Goal: Information Seeking & Learning: Learn about a topic

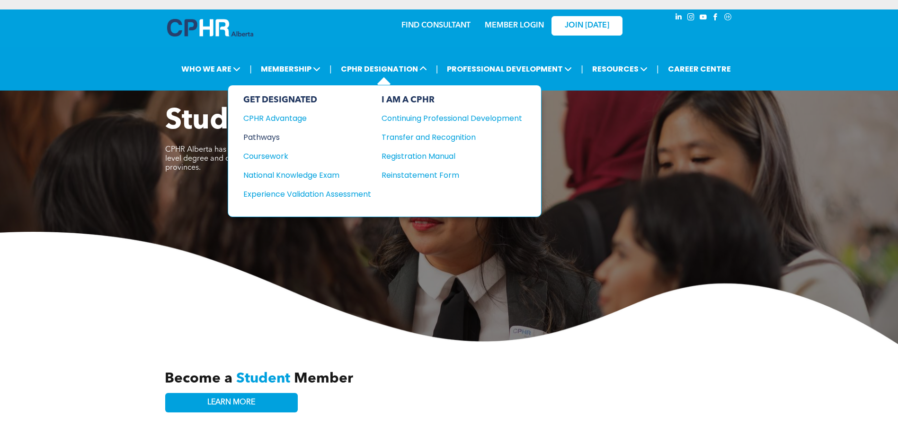
click at [268, 138] on div "Pathways" at bounding box center [300, 137] width 115 height 12
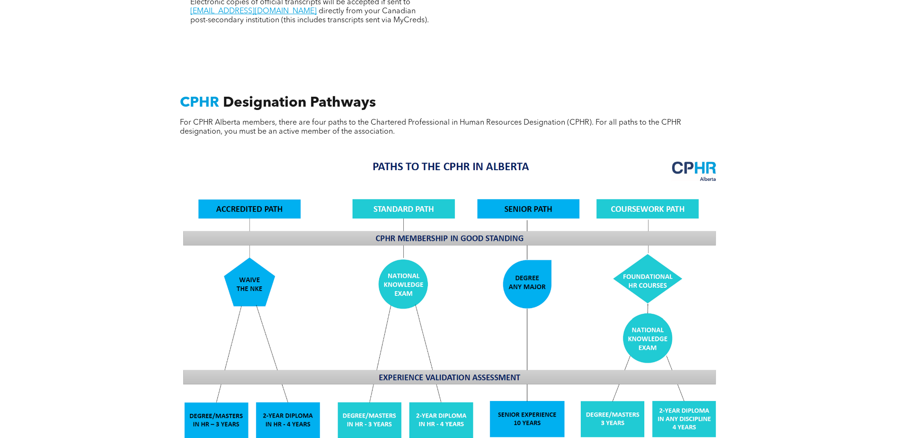
scroll to position [758, 0]
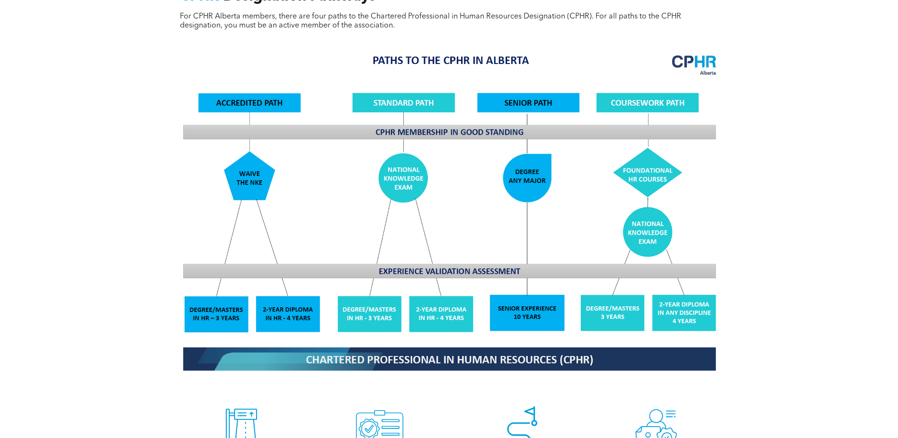
click at [632, 277] on img at bounding box center [449, 212] width 548 height 330
click at [644, 227] on img at bounding box center [449, 212] width 548 height 330
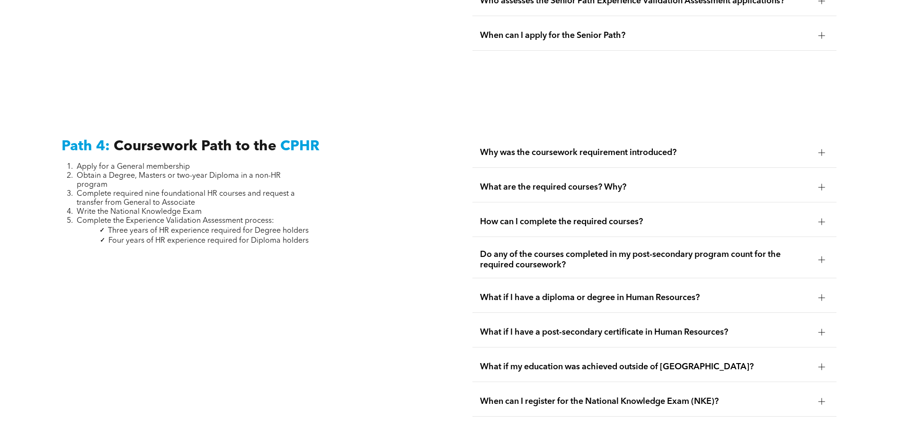
scroll to position [2747, 0]
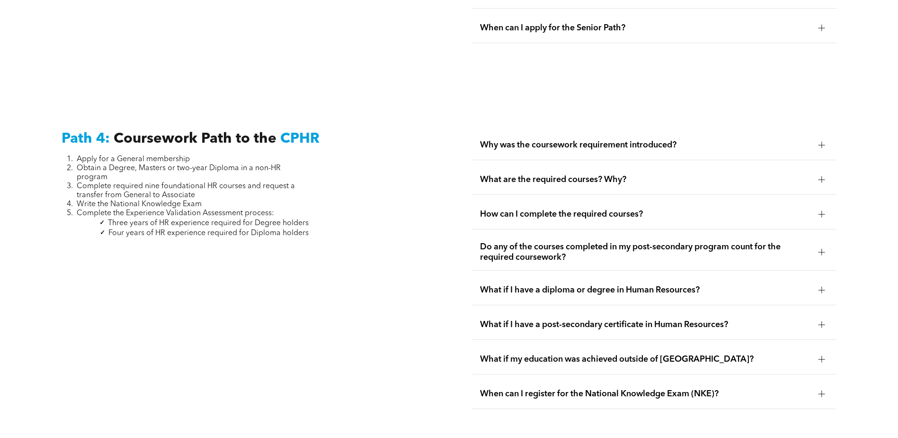
click at [645, 165] on div "What are the required courses? Why?" at bounding box center [655, 180] width 364 height 30
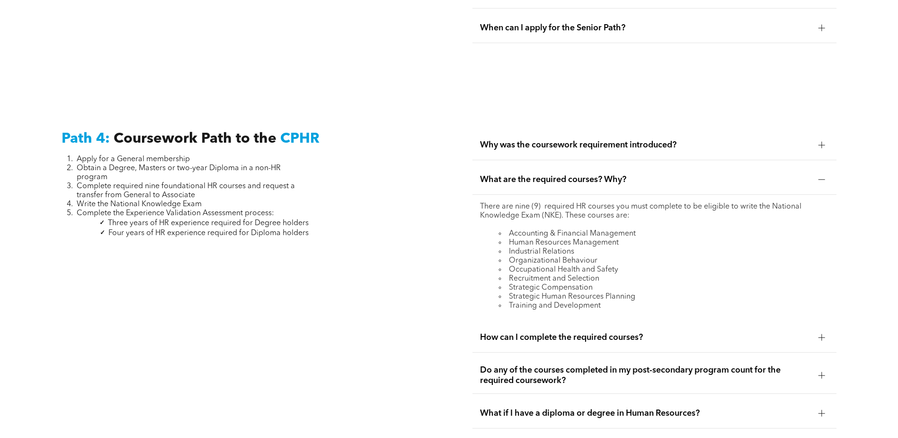
click at [557, 229] on li "Accounting & Financial Management" at bounding box center [664, 233] width 330 height 9
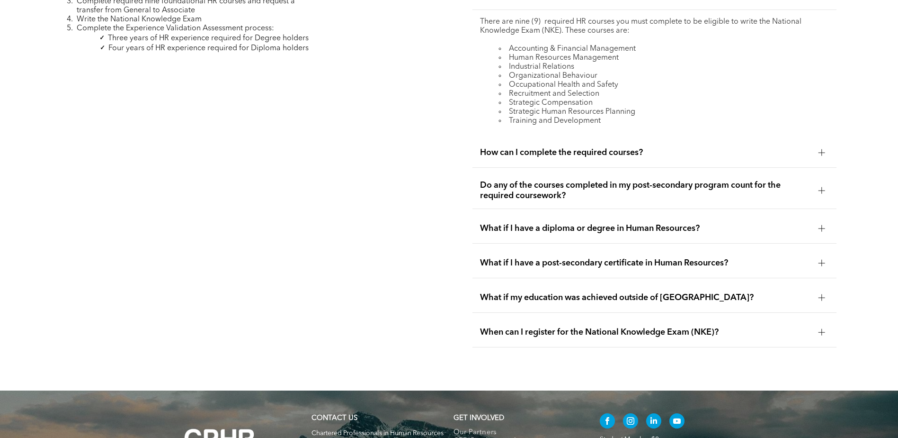
scroll to position [3035, 0]
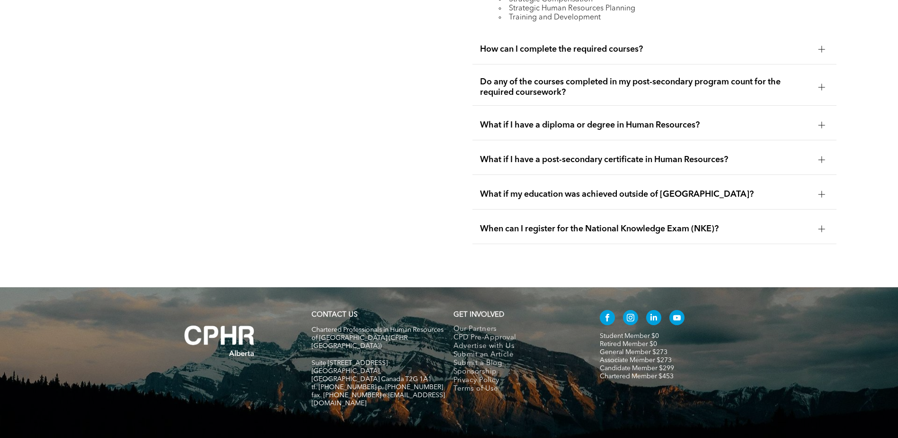
click at [583, 224] on span "When can I register for the National Knowledge Exam (NKE)?" at bounding box center [645, 229] width 331 height 10
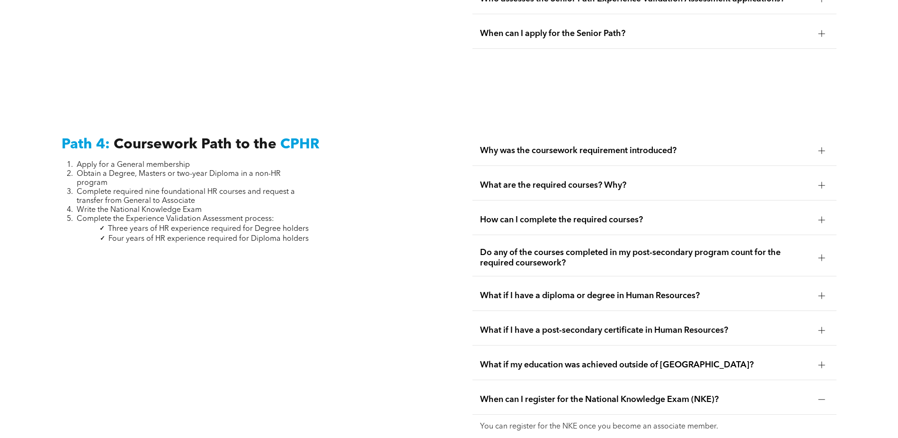
scroll to position [2699, 0]
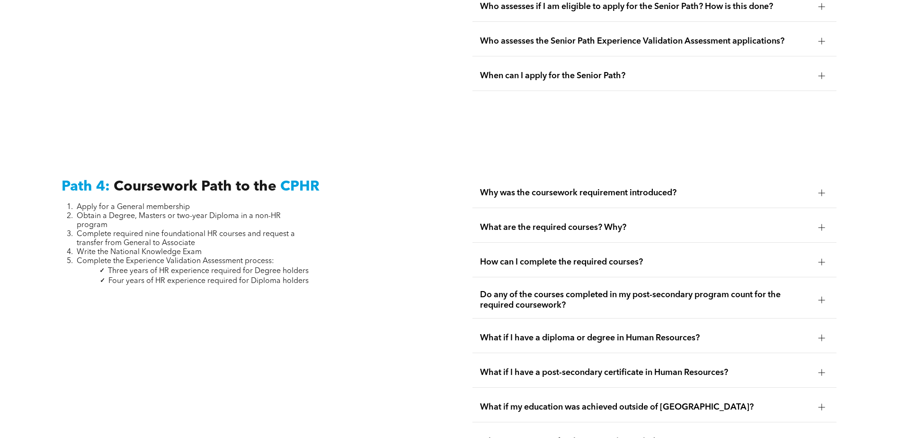
click at [604, 257] on span "How can I complete the required courses?" at bounding box center [645, 262] width 331 height 10
